Goal: Check status: Check status

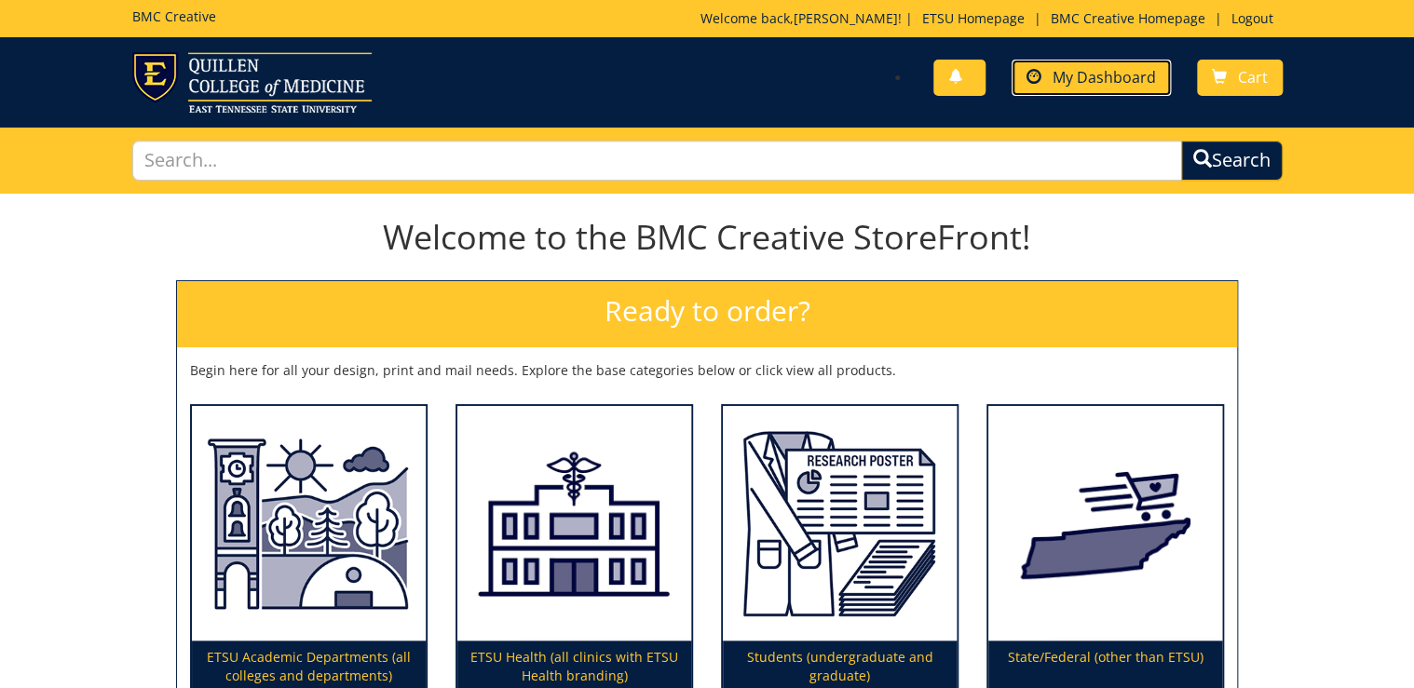
click at [1060, 87] on link "My Dashboard" at bounding box center [1090, 78] width 159 height 36
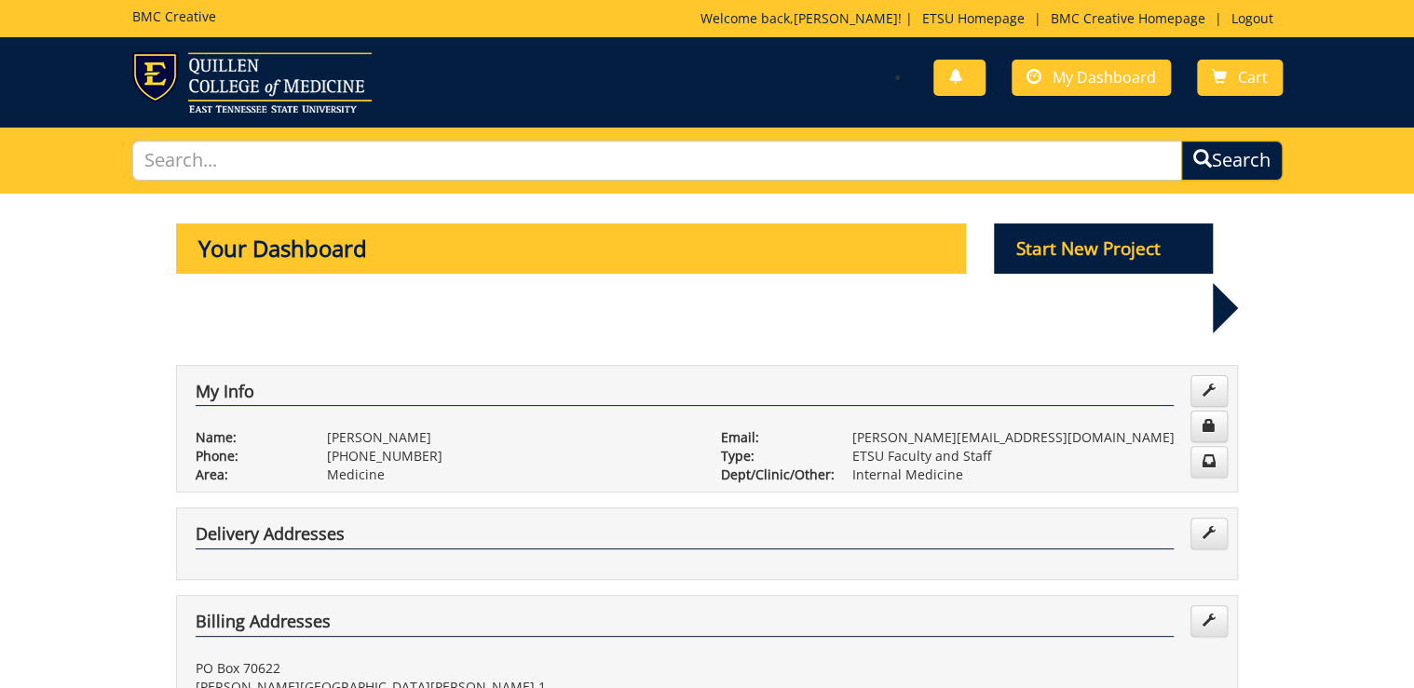
scroll to position [596, 0]
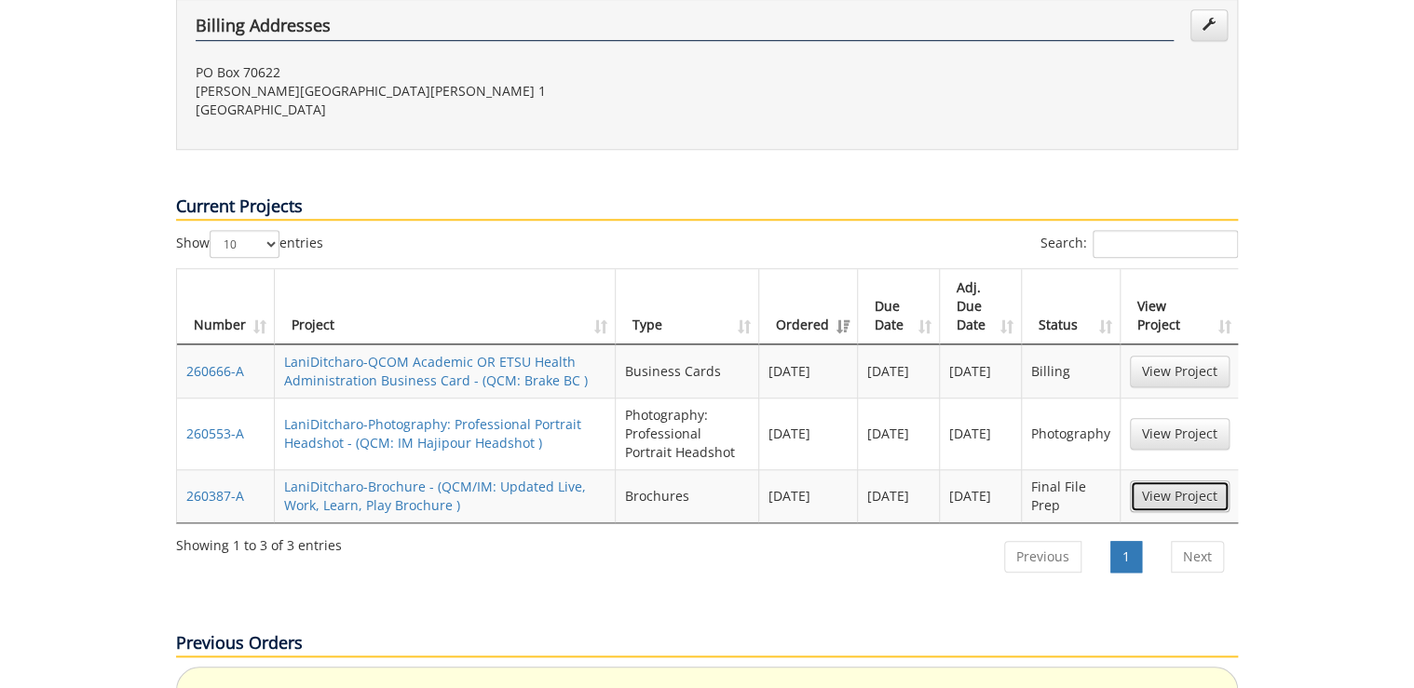
click at [1145, 481] on link "View Project" at bounding box center [1180, 497] width 100 height 32
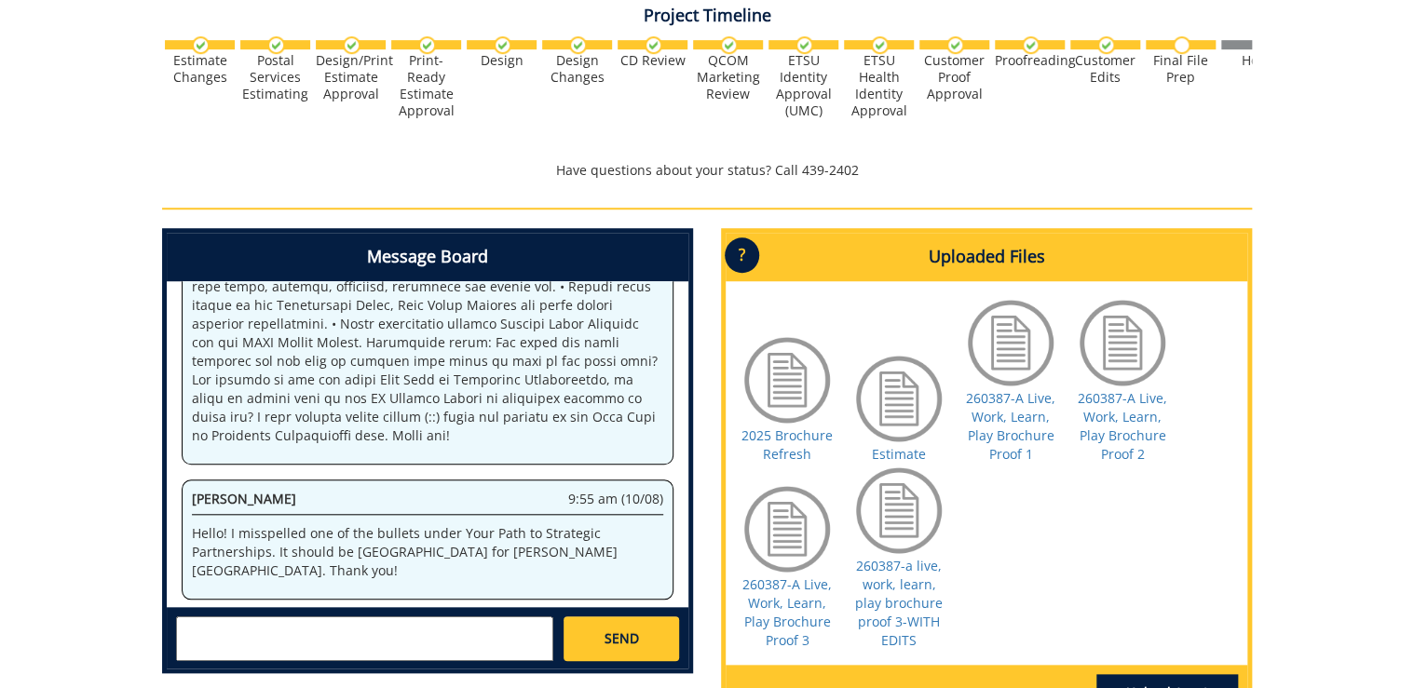
scroll to position [0, 248]
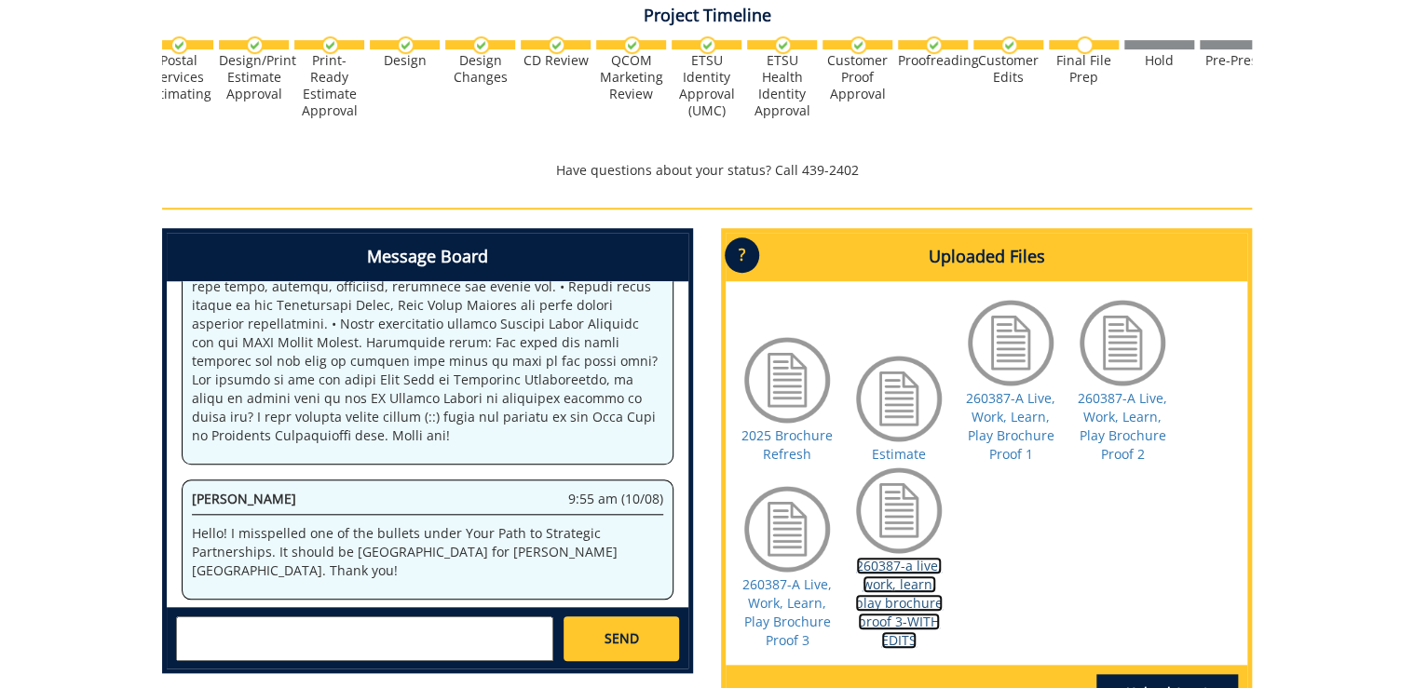
click at [913, 605] on link "260387-a live, work, learn, play brochure proof 3-WITH EDITS" at bounding box center [899, 603] width 88 height 92
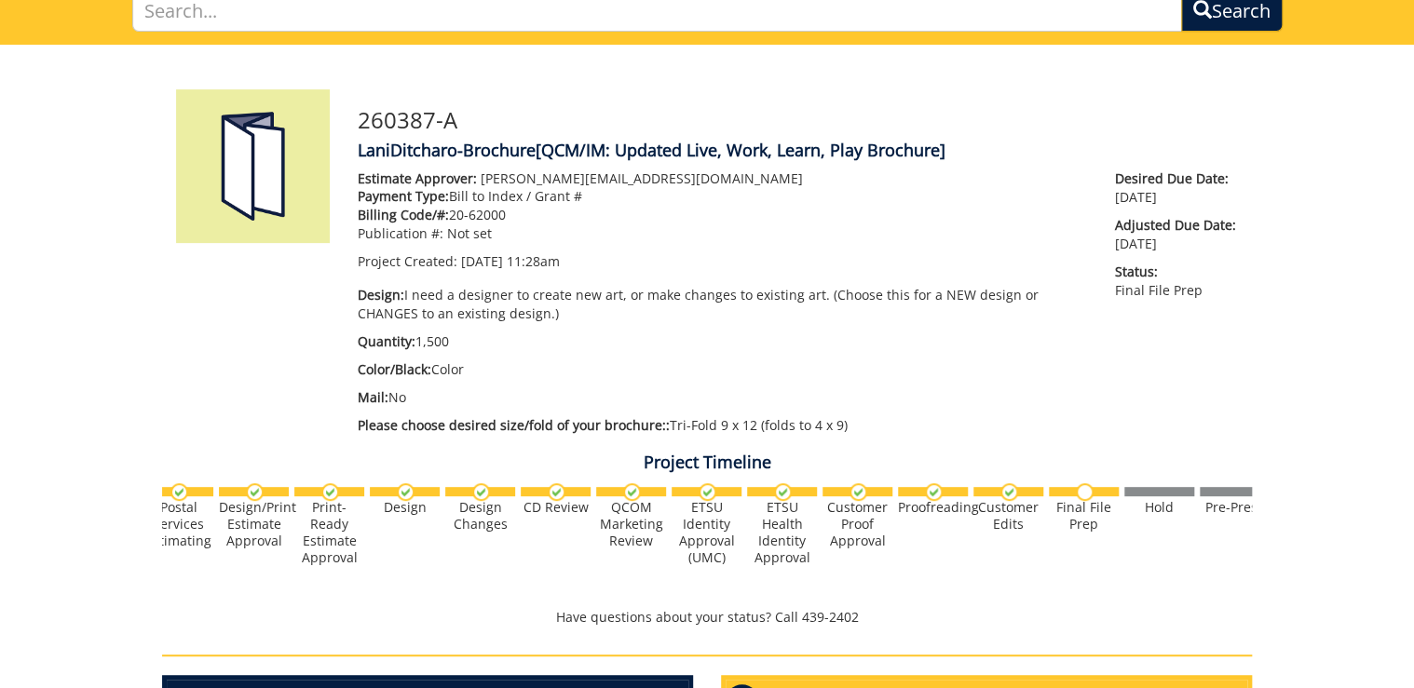
scroll to position [0, 0]
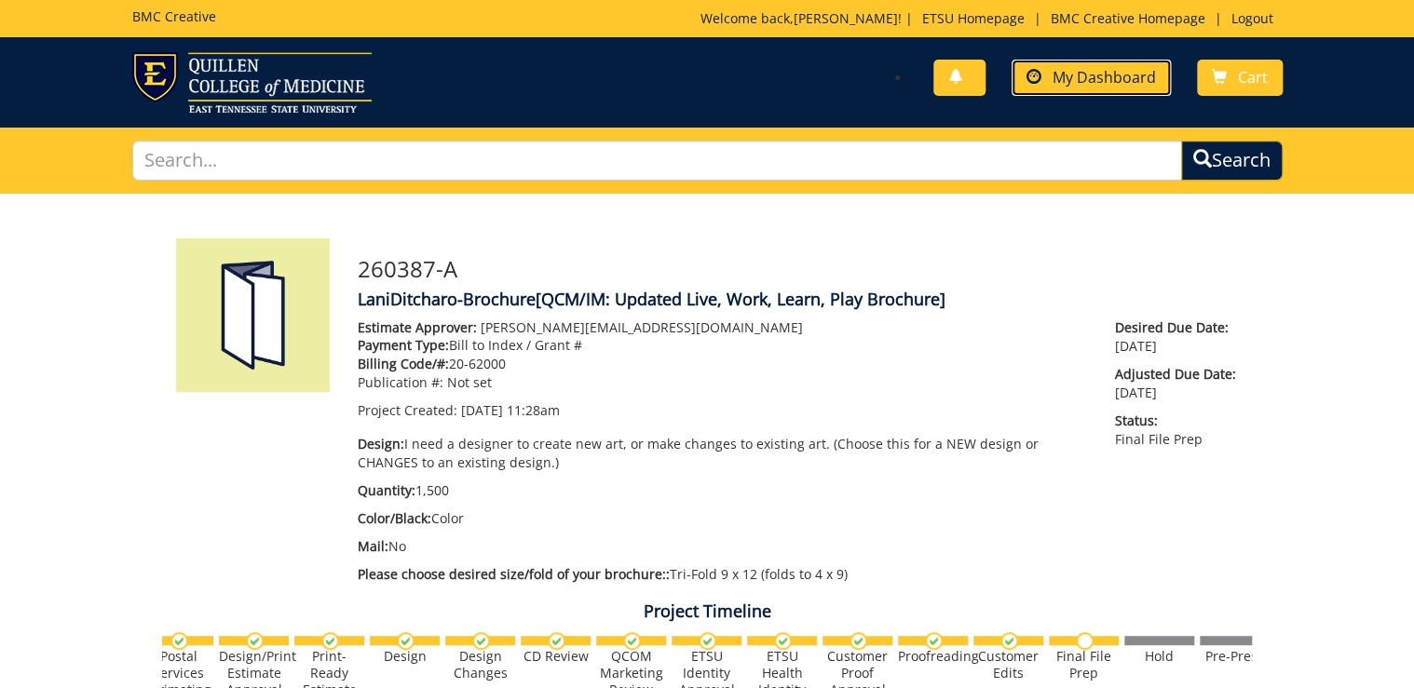
click at [1133, 92] on link "My Dashboard" at bounding box center [1090, 78] width 159 height 36
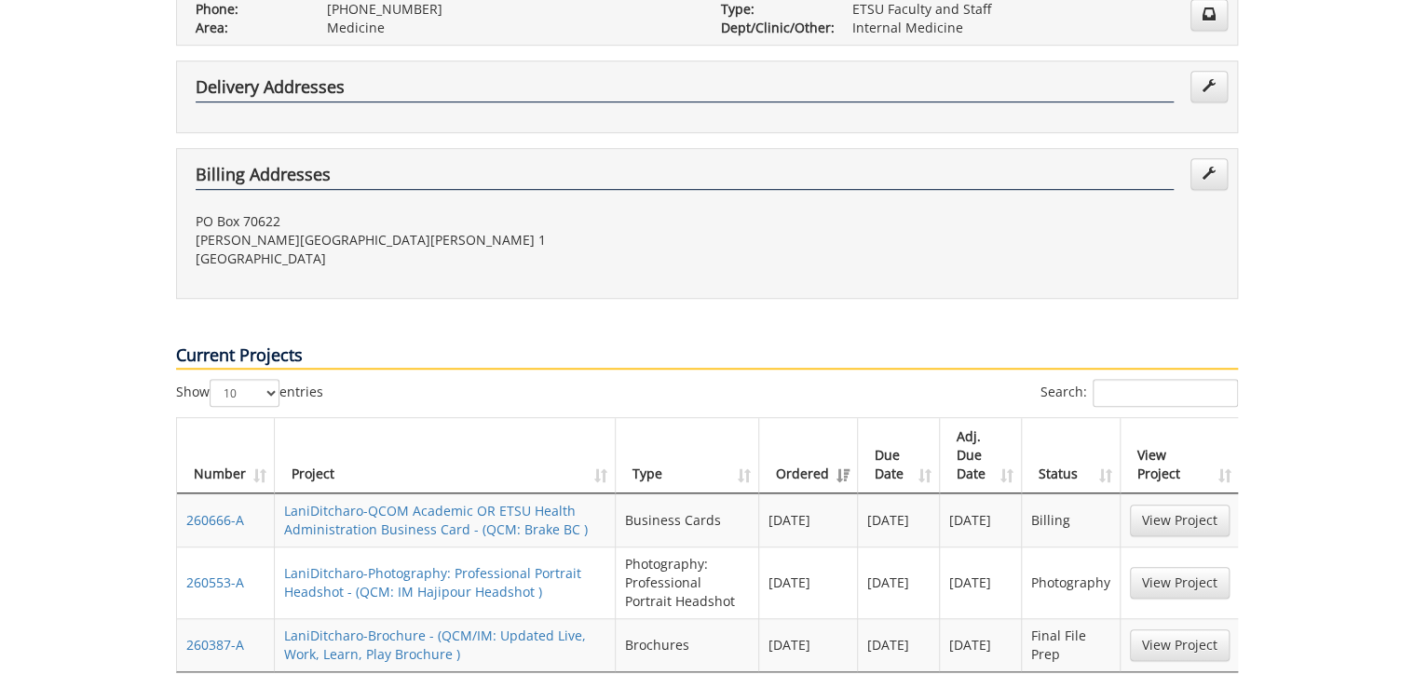
scroll to position [671, 0]
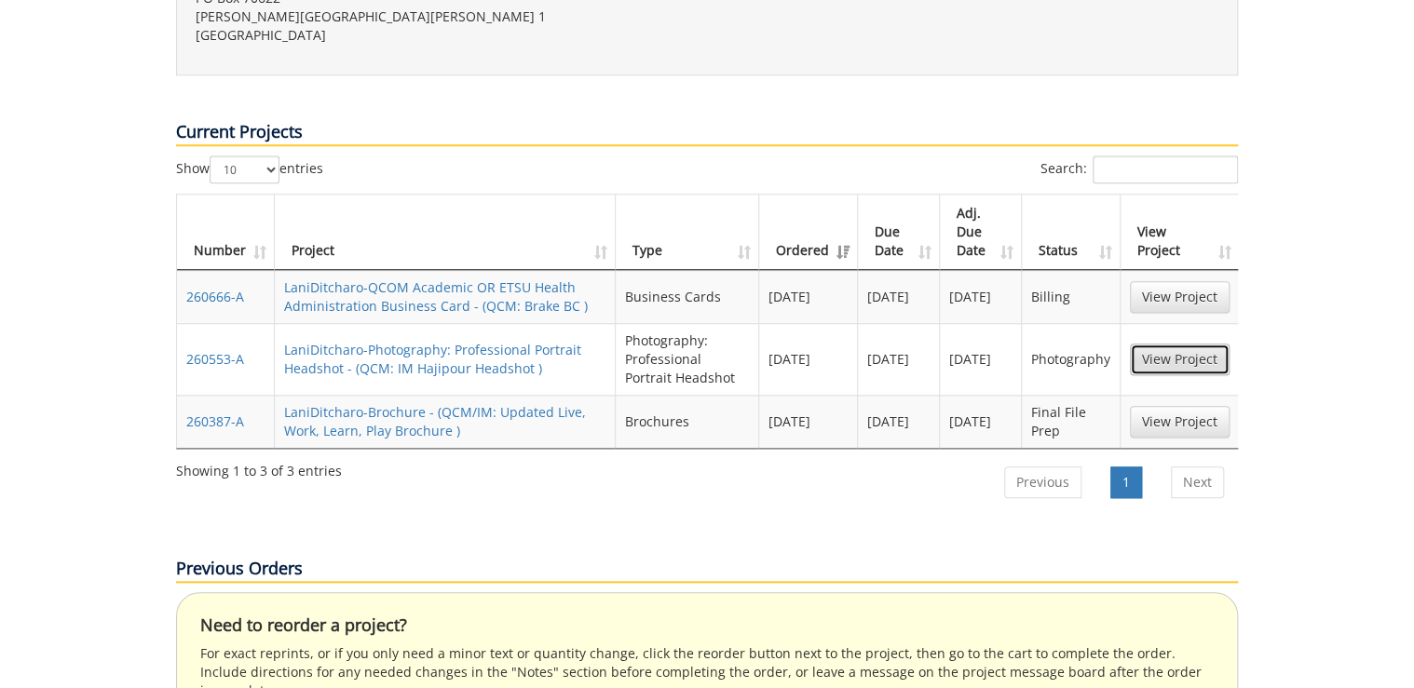
click at [1156, 344] on link "View Project" at bounding box center [1180, 360] width 100 height 32
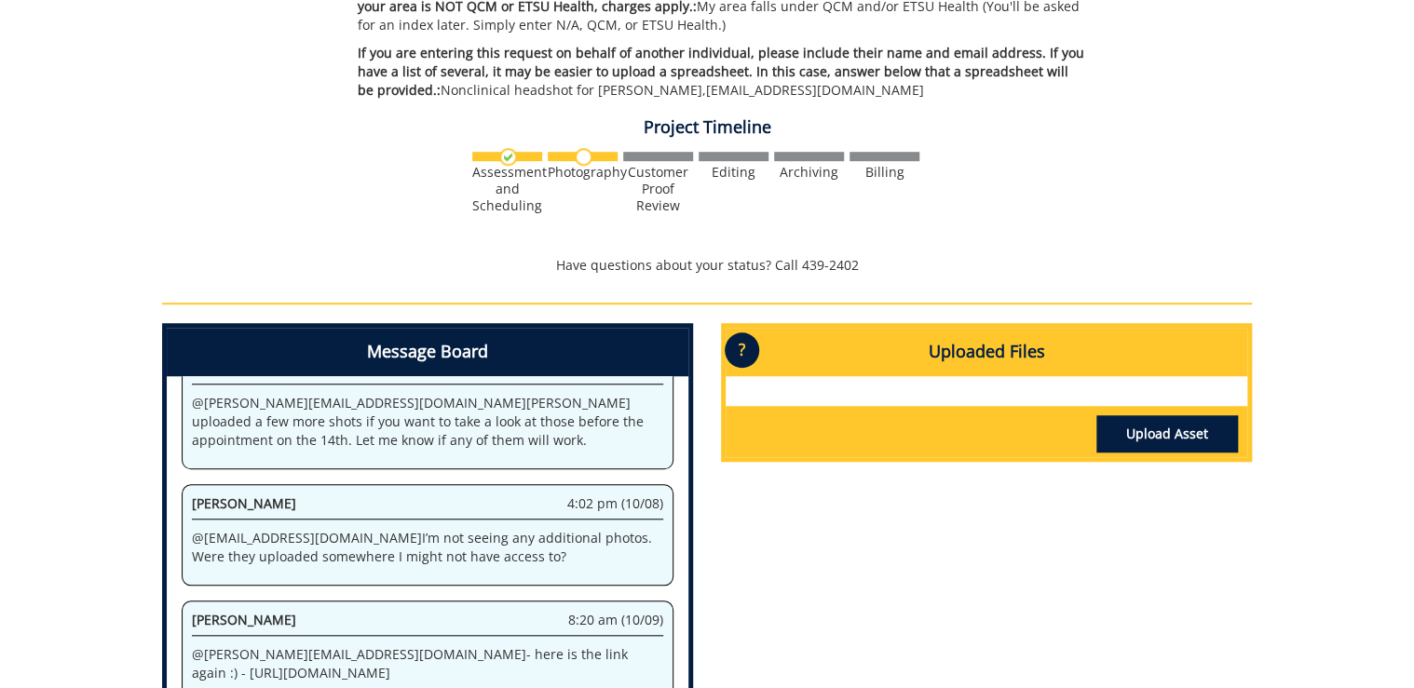
scroll to position [671, 0]
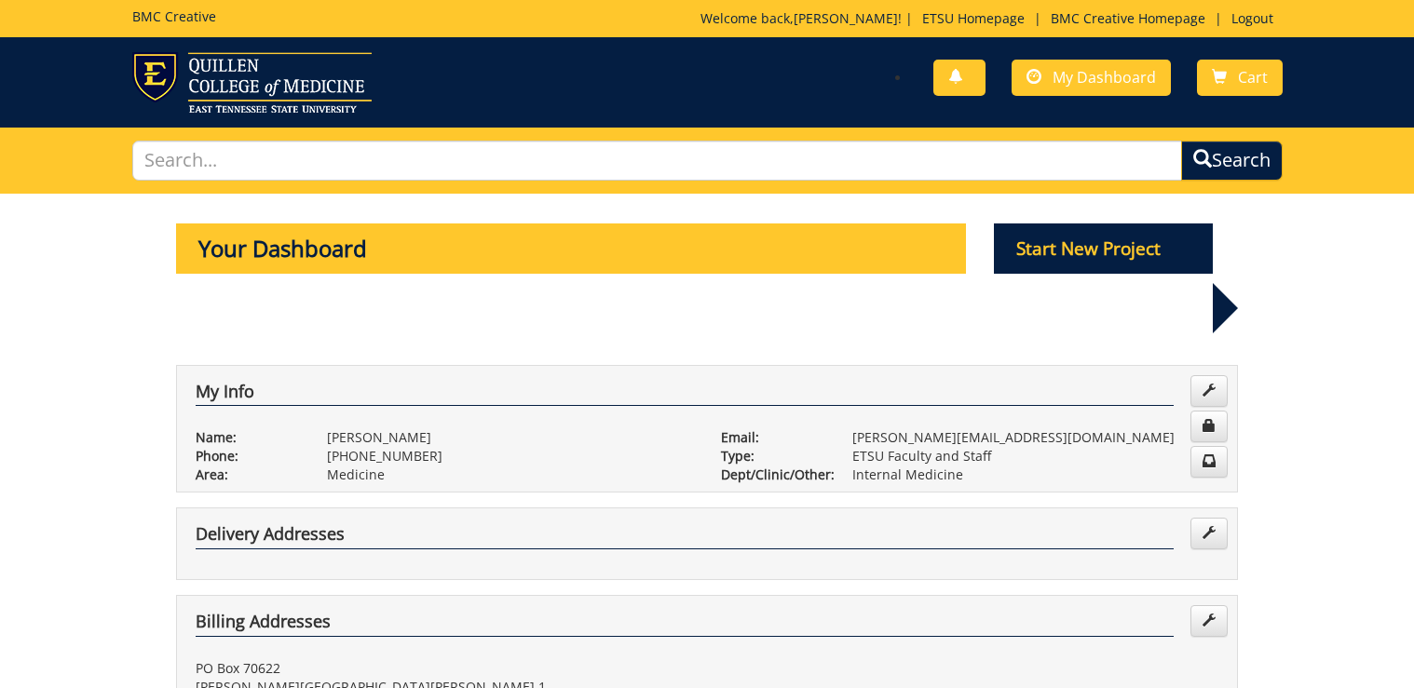
scroll to position [671, 0]
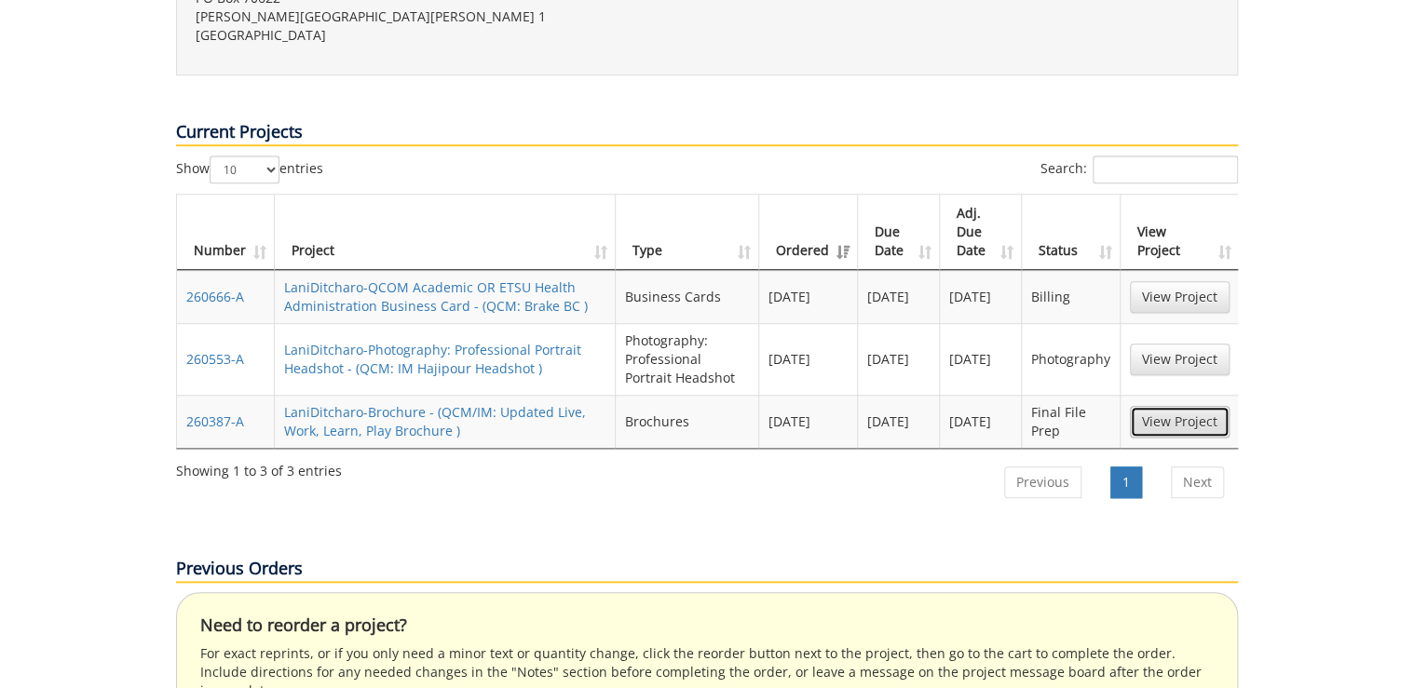
click at [1203, 406] on link "View Project" at bounding box center [1180, 422] width 100 height 32
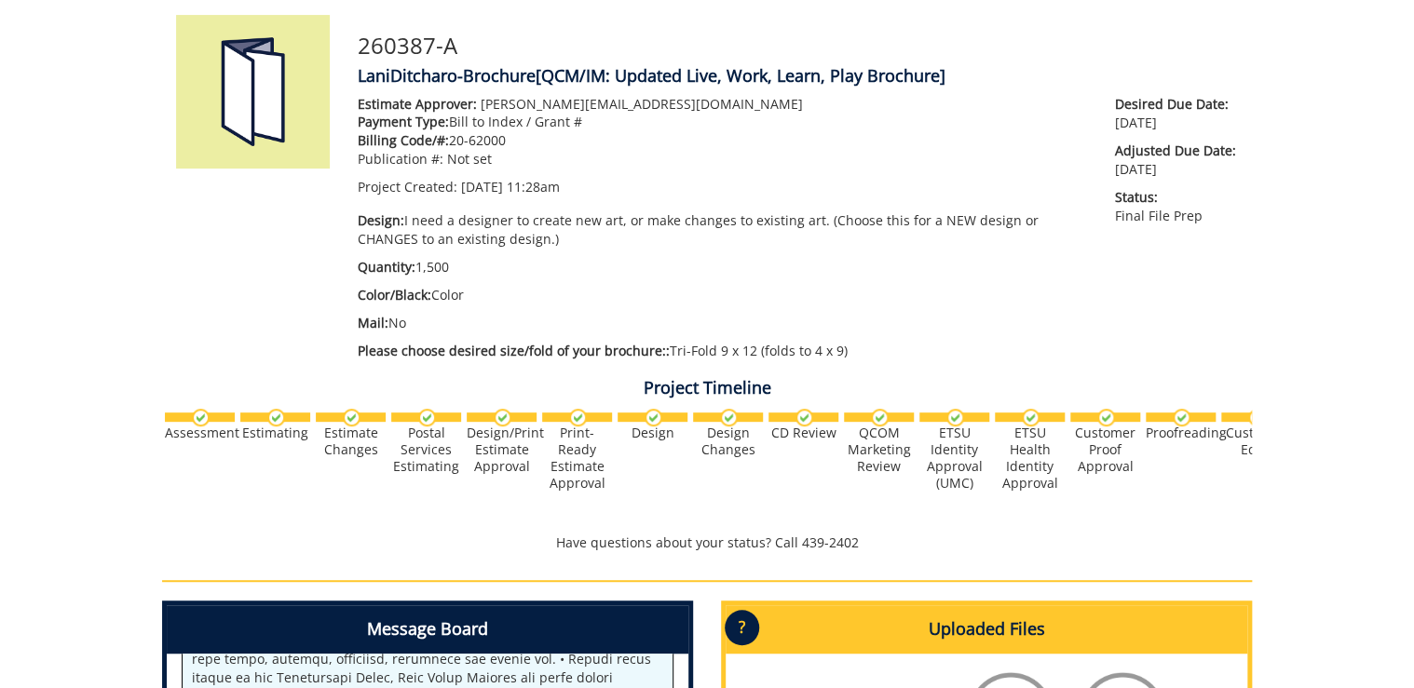
scroll to position [522, 0]
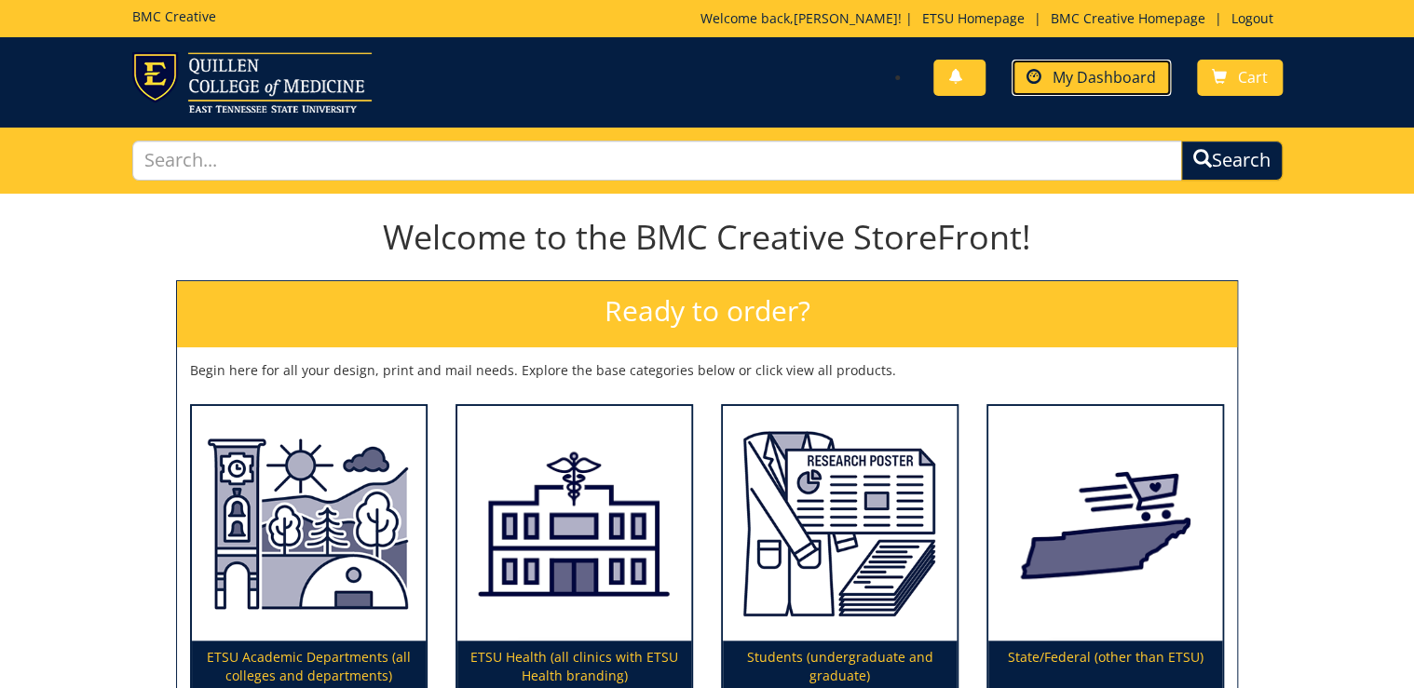
click at [1106, 69] on span "My Dashboard" at bounding box center [1103, 77] width 103 height 20
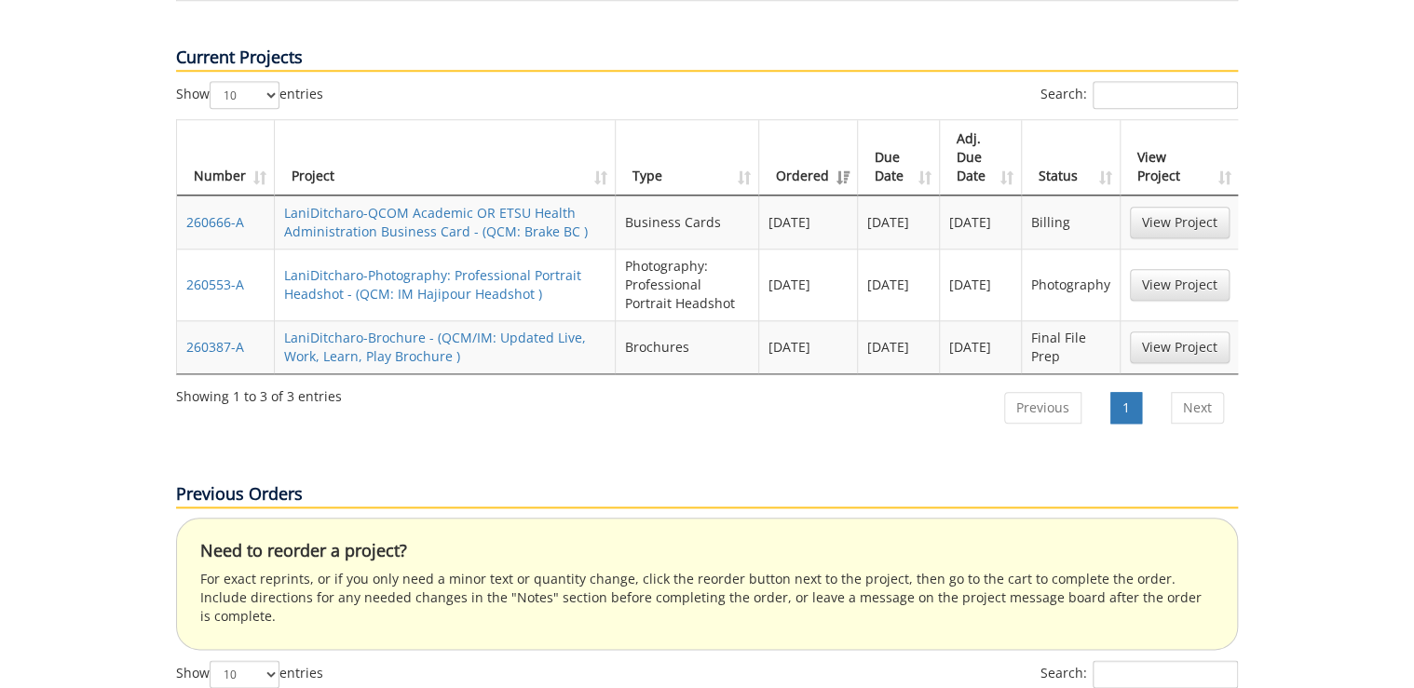
scroll to position [447, 0]
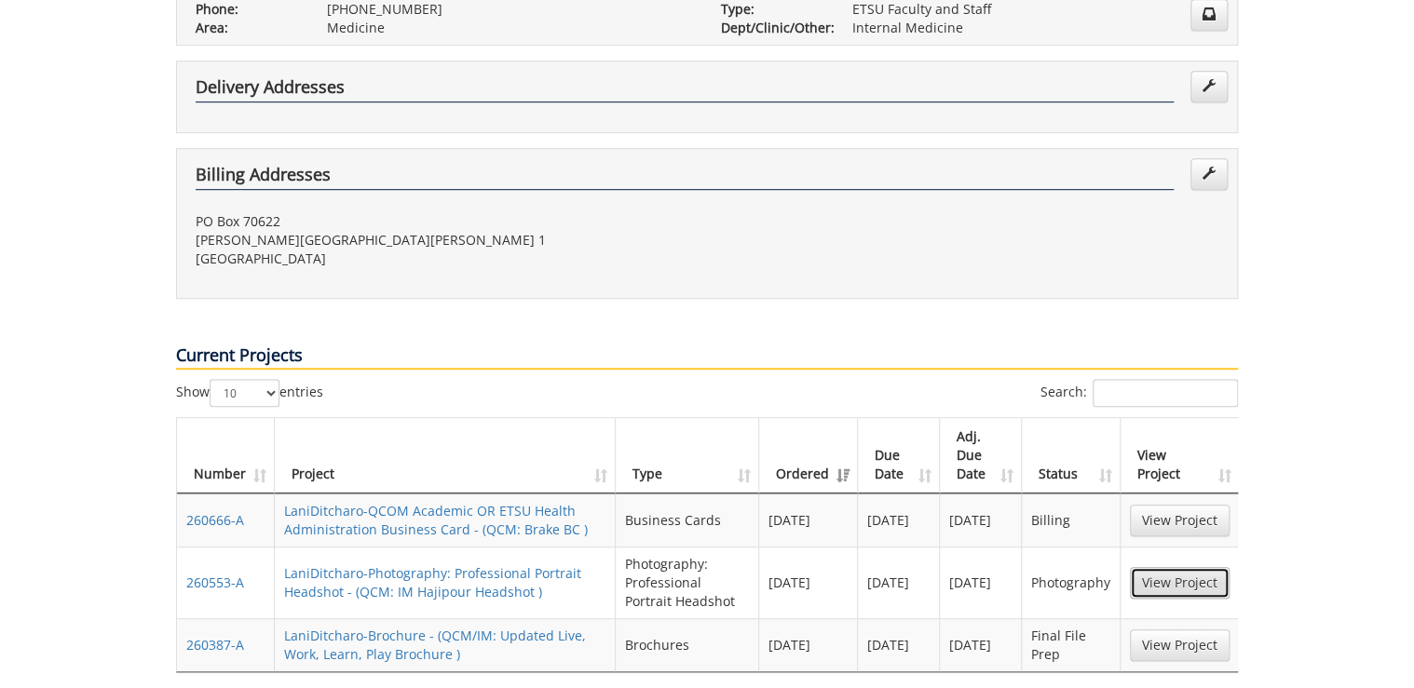
click at [1200, 567] on link "View Project" at bounding box center [1180, 583] width 100 height 32
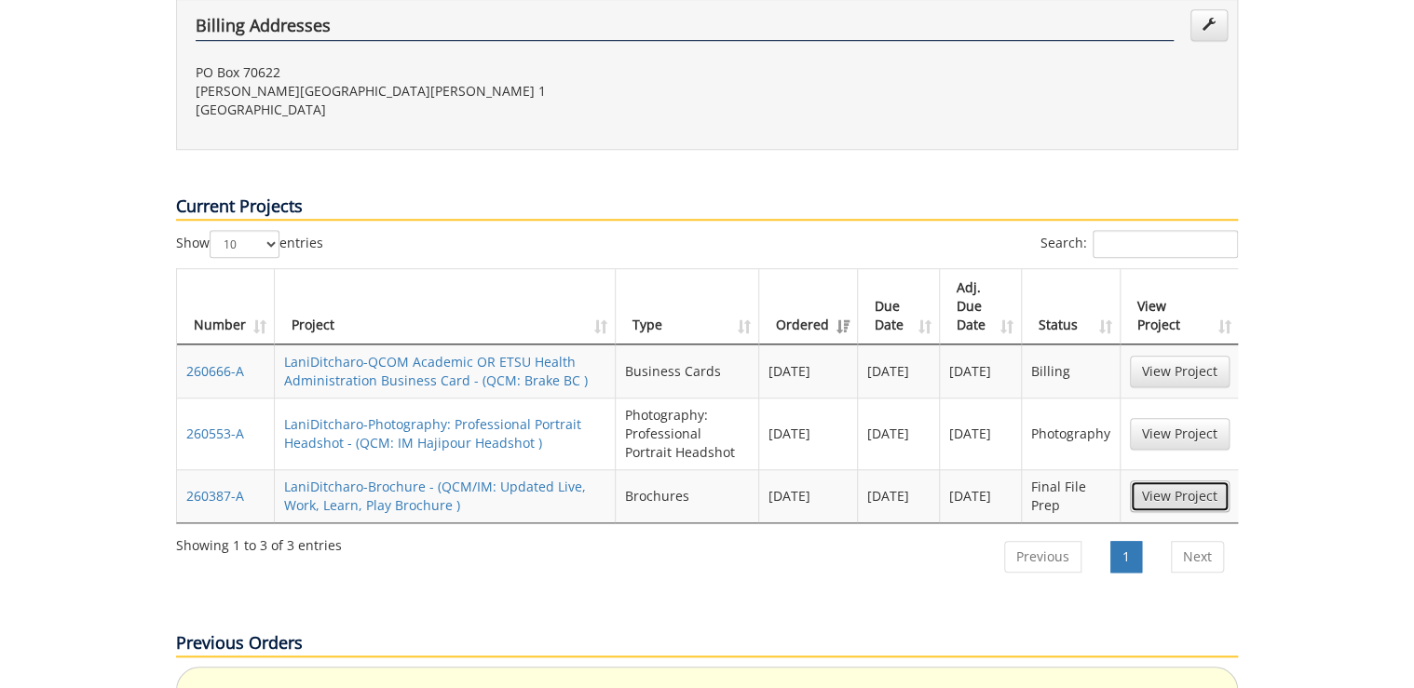
click at [1150, 481] on link "View Project" at bounding box center [1180, 497] width 100 height 32
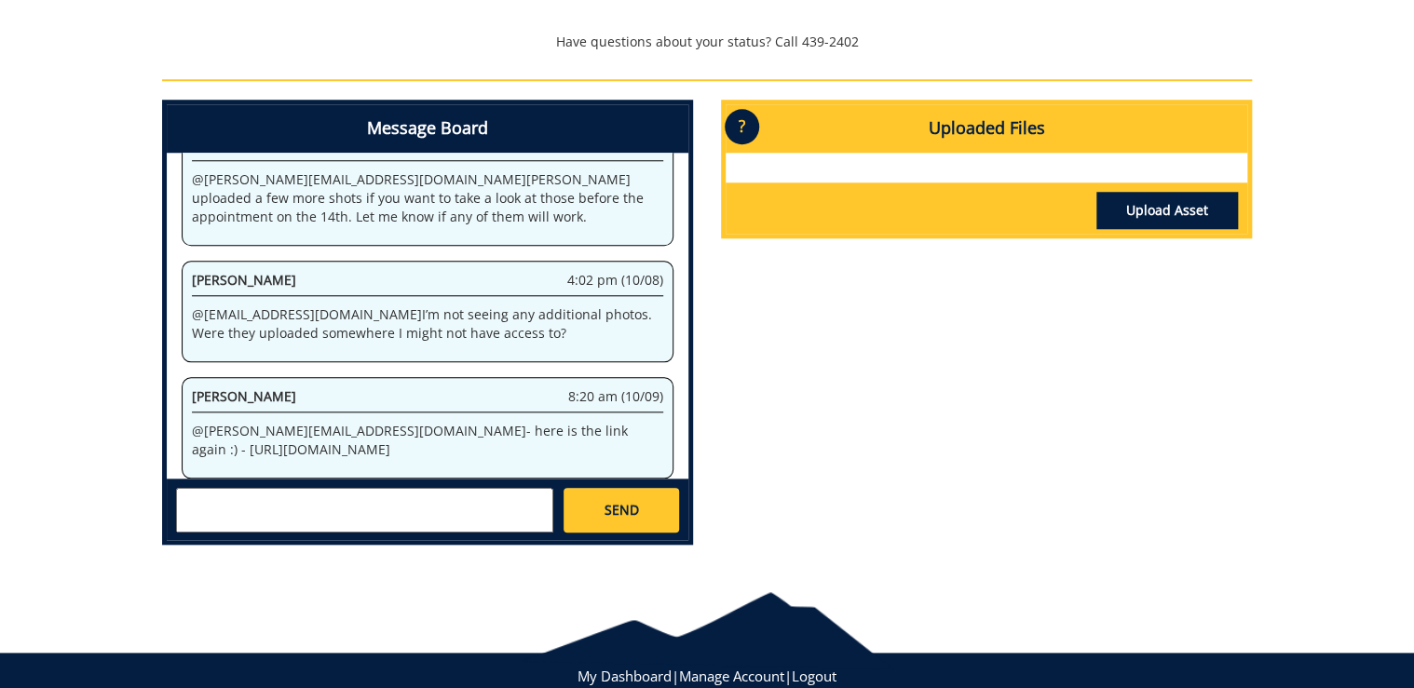
scroll to position [795, 0]
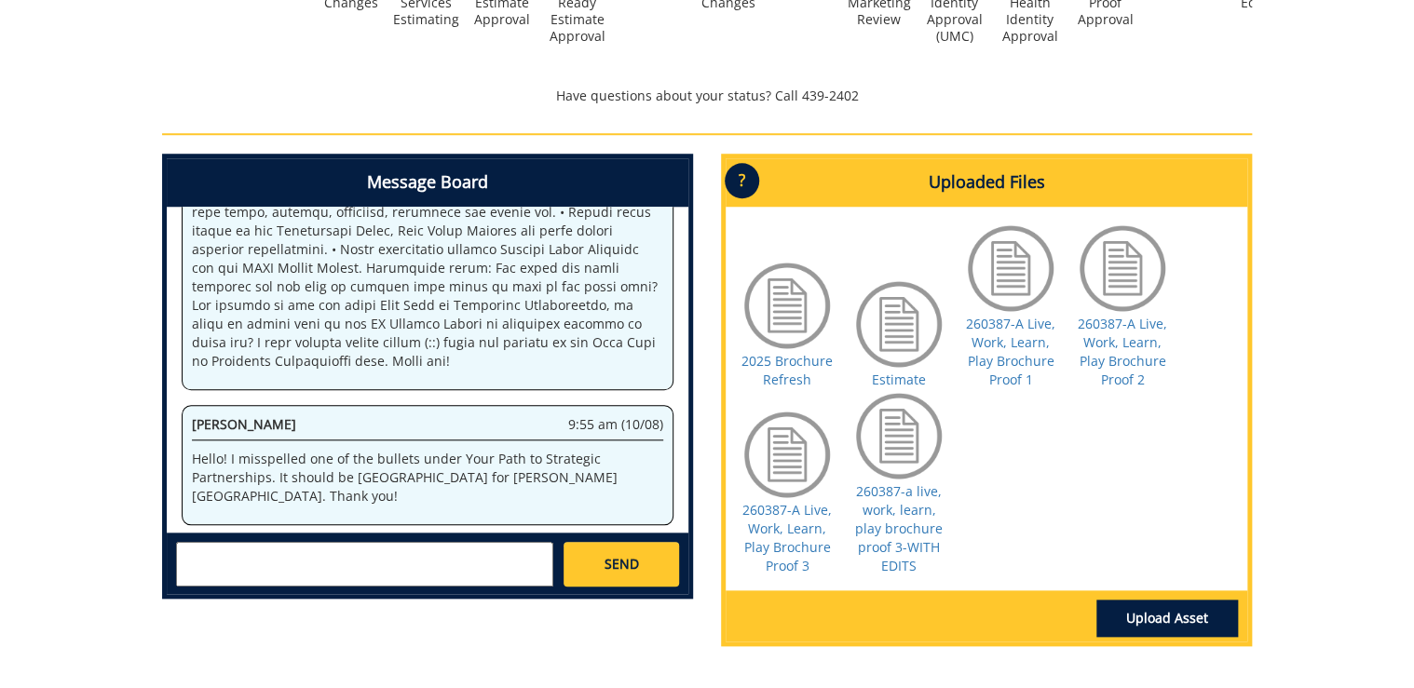
scroll to position [745, 0]
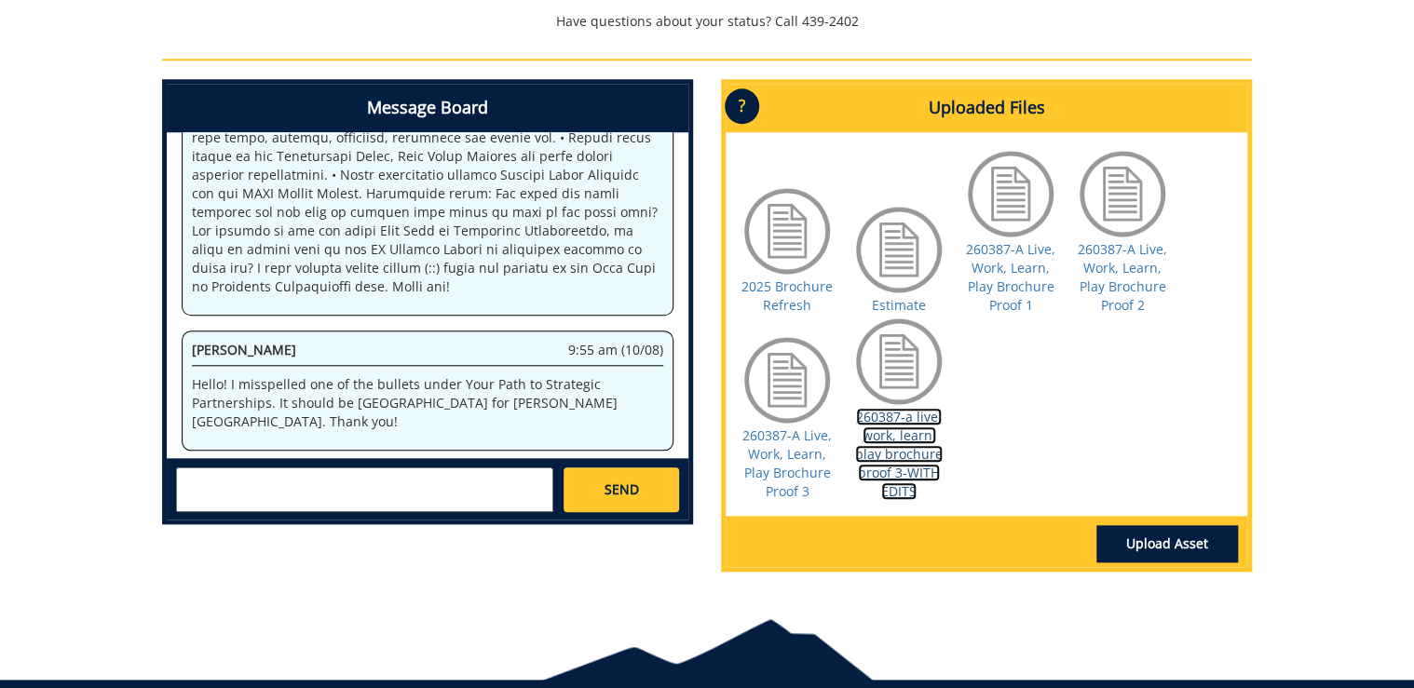
click at [909, 481] on link "260387-a live, work, learn, play brochure proof 3-WITH EDITS" at bounding box center [899, 454] width 88 height 92
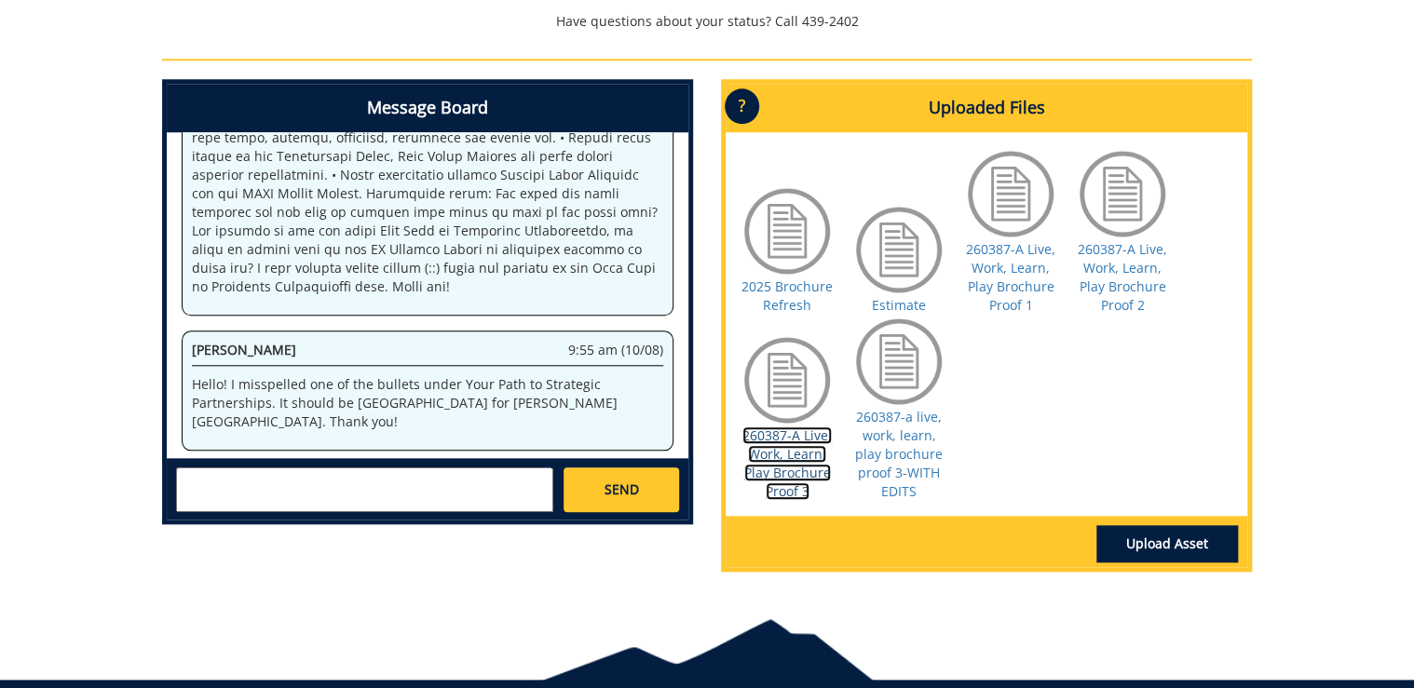
click at [770, 483] on link "260387-A Live, Work, Learn, Play Brochure Proof 3" at bounding box center [786, 464] width 89 height 74
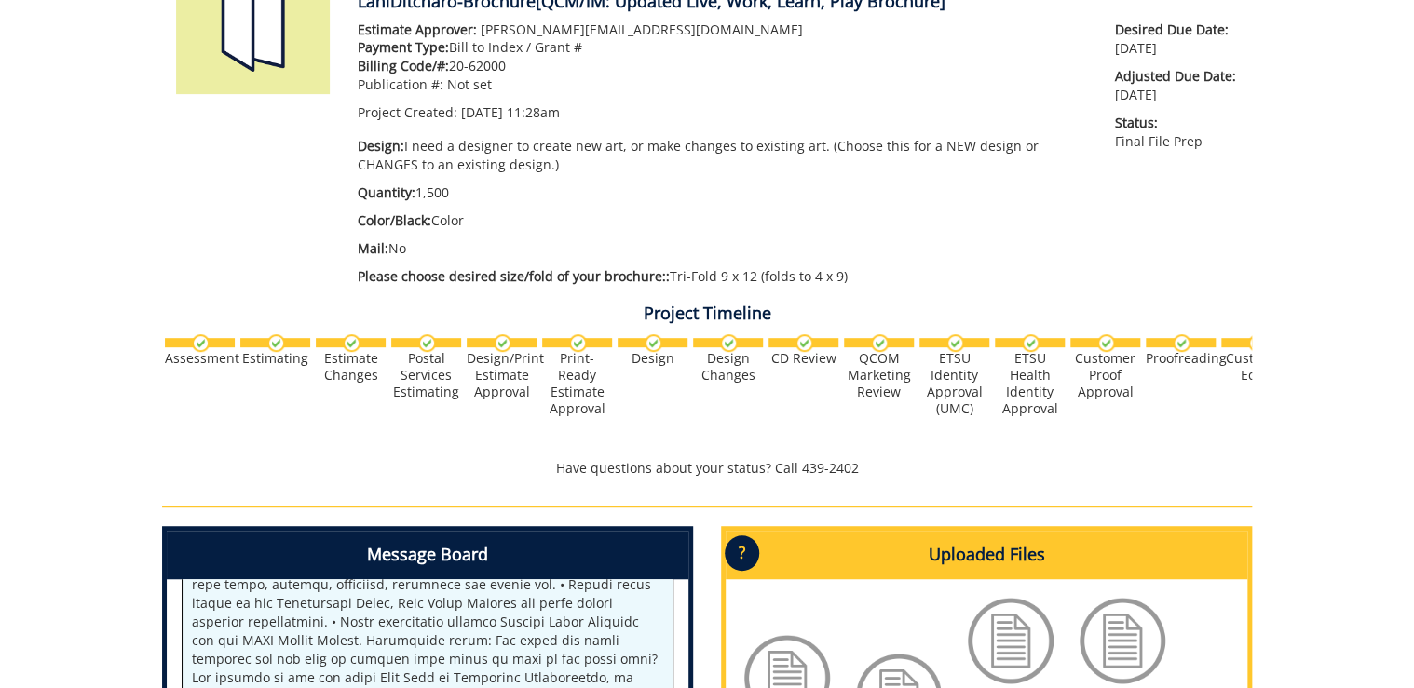
scroll to position [0, 0]
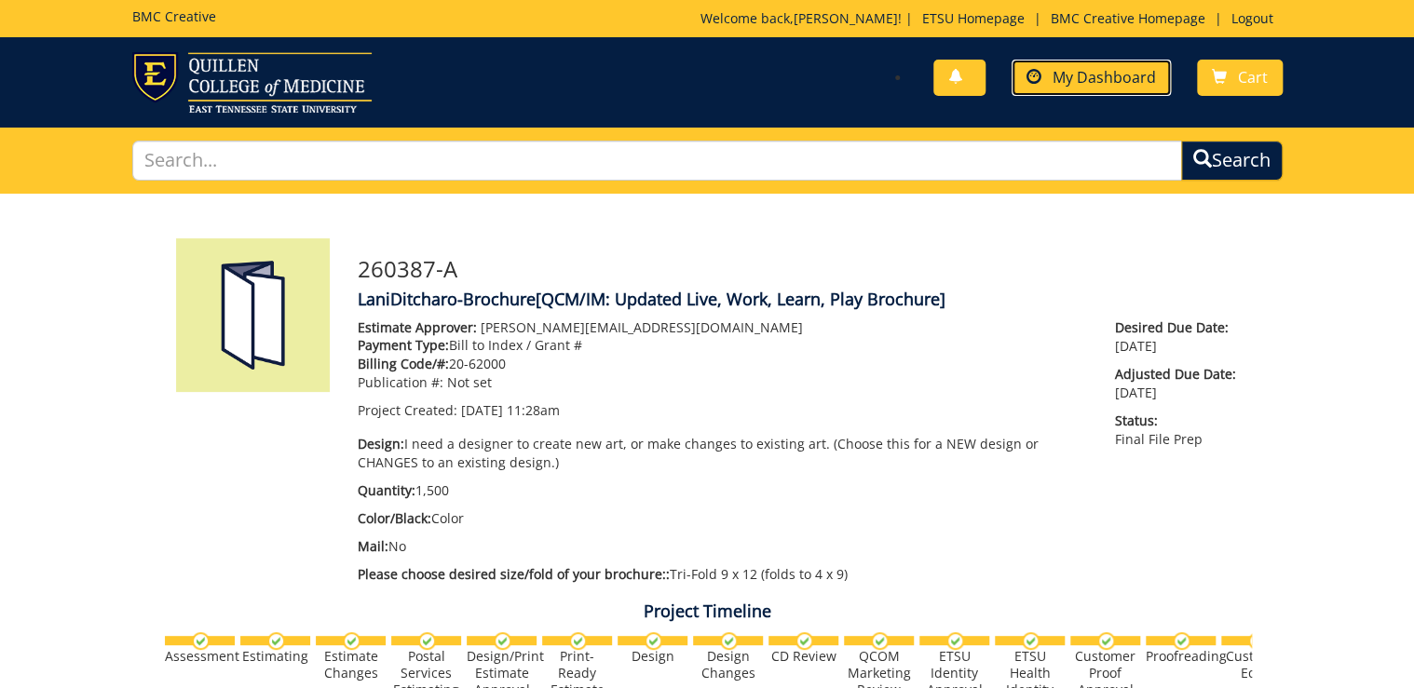
click at [1095, 92] on link "My Dashboard" at bounding box center [1090, 78] width 159 height 36
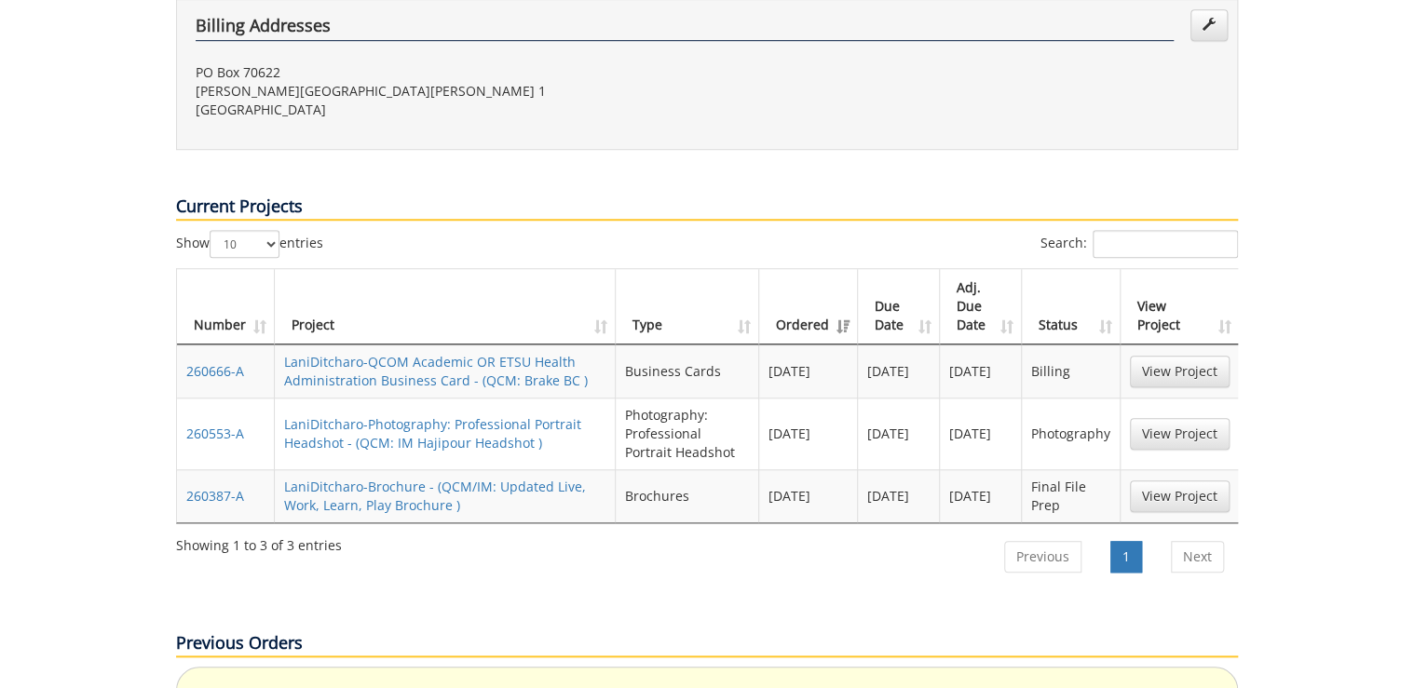
scroll to position [671, 0]
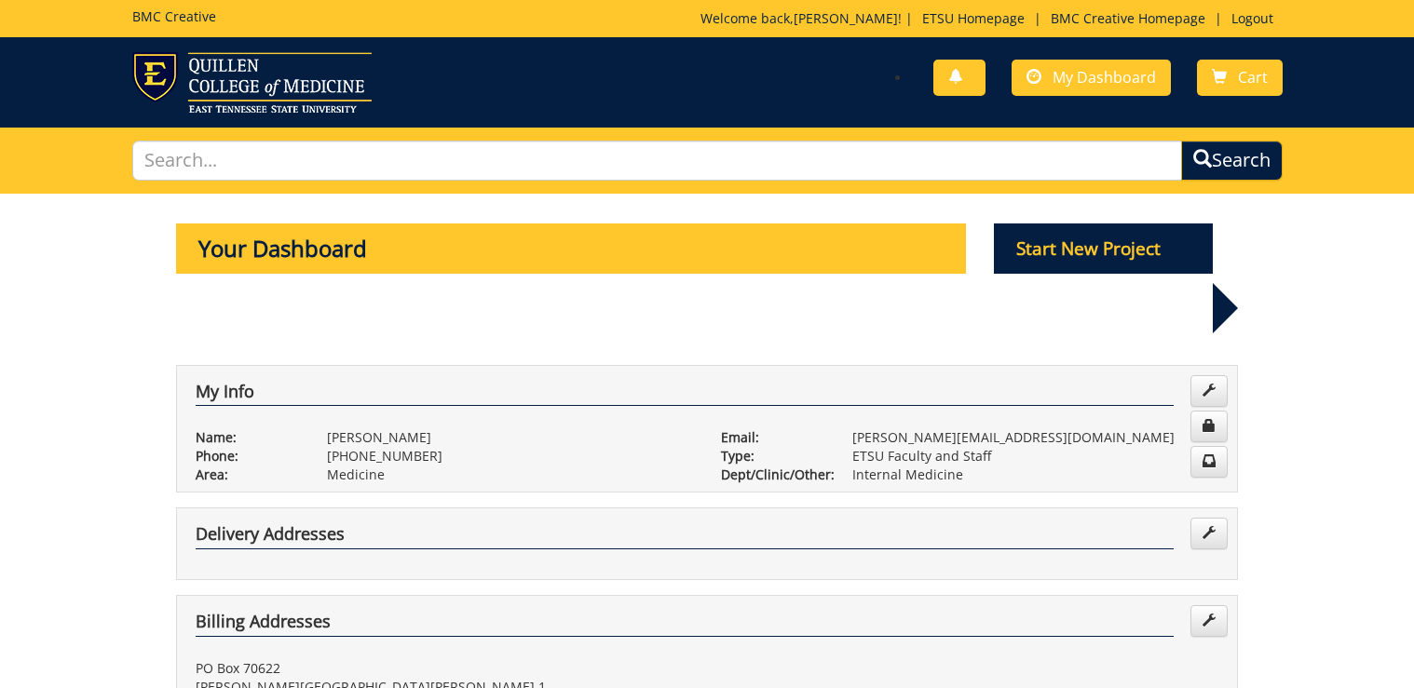
scroll to position [671, 0]
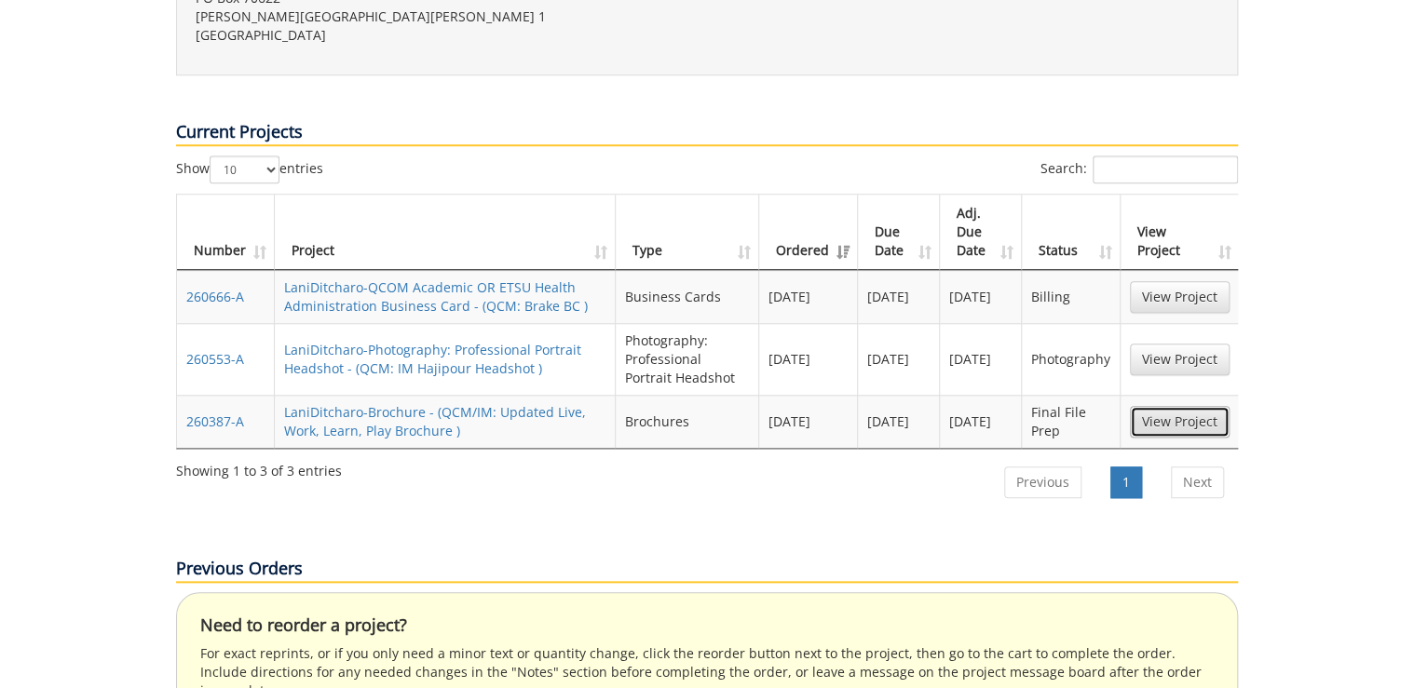
click at [1184, 406] on link "View Project" at bounding box center [1180, 422] width 100 height 32
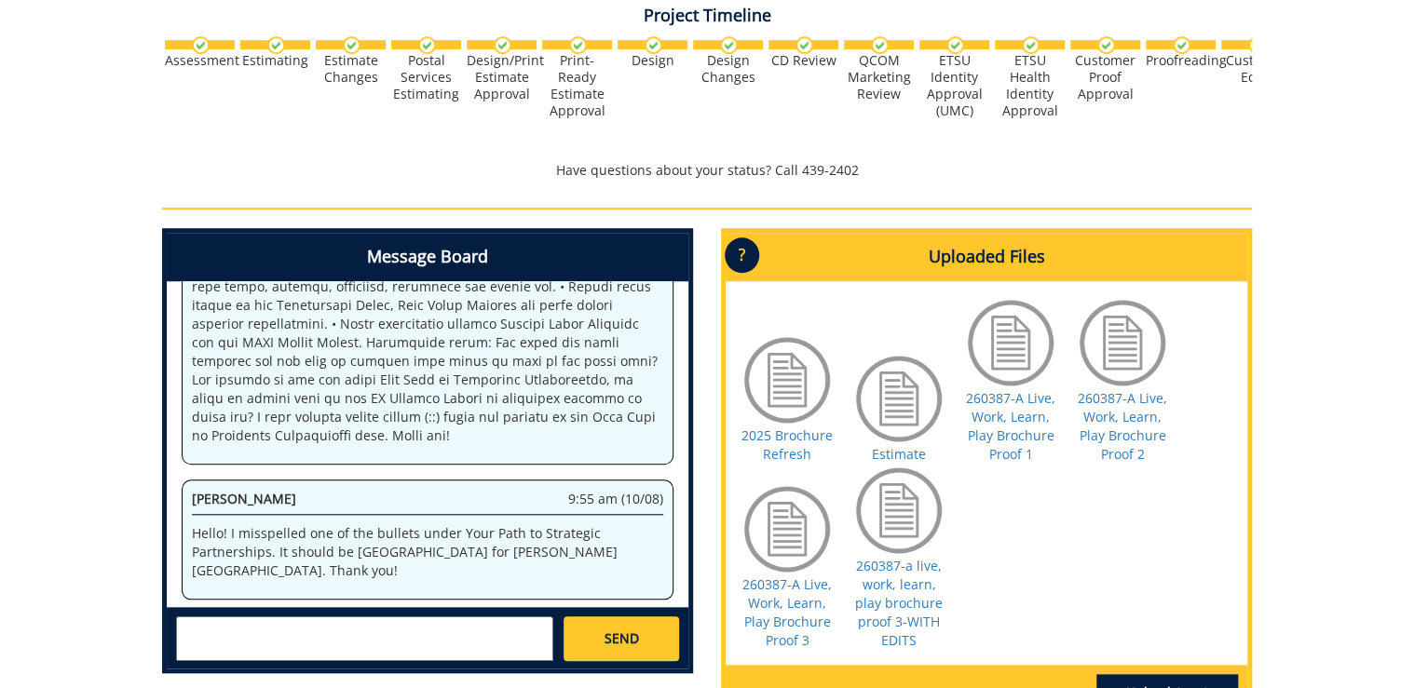
scroll to position [745, 0]
